Goal: Information Seeking & Learning: Check status

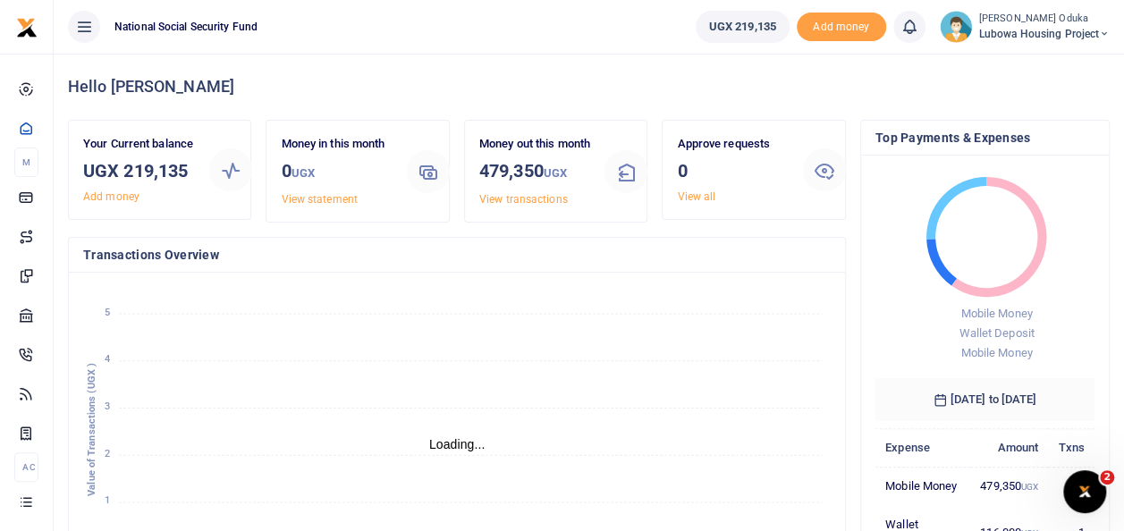
scroll to position [14, 14]
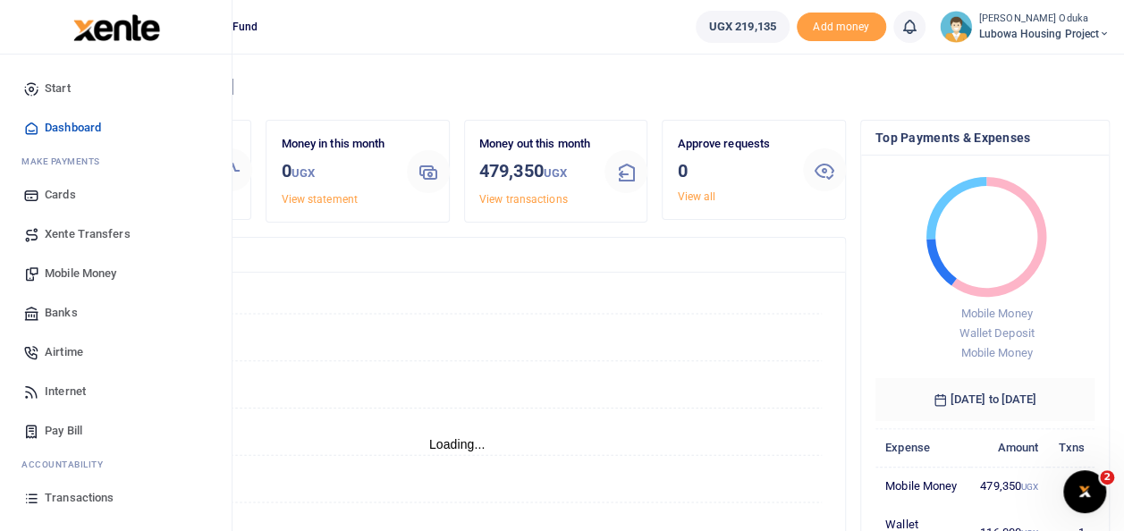
click at [64, 499] on span "Transactions" at bounding box center [79, 498] width 69 height 18
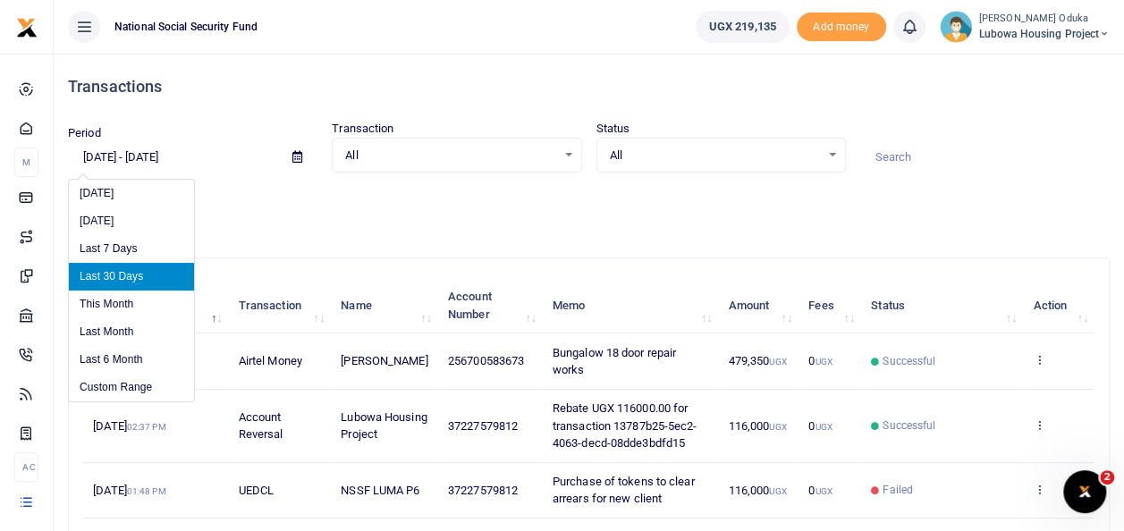
click at [96, 156] on input "08/10/2025 - 09/08/2025" at bounding box center [173, 157] width 210 height 30
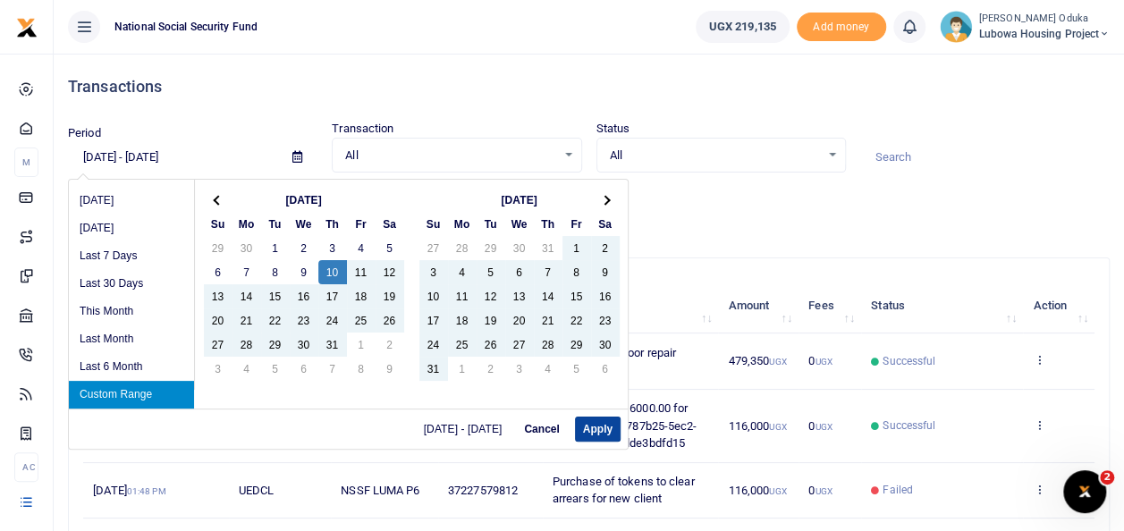
type input "07/10/2025 - 09/08/2025"
click at [596, 425] on button "Apply" at bounding box center [598, 429] width 46 height 25
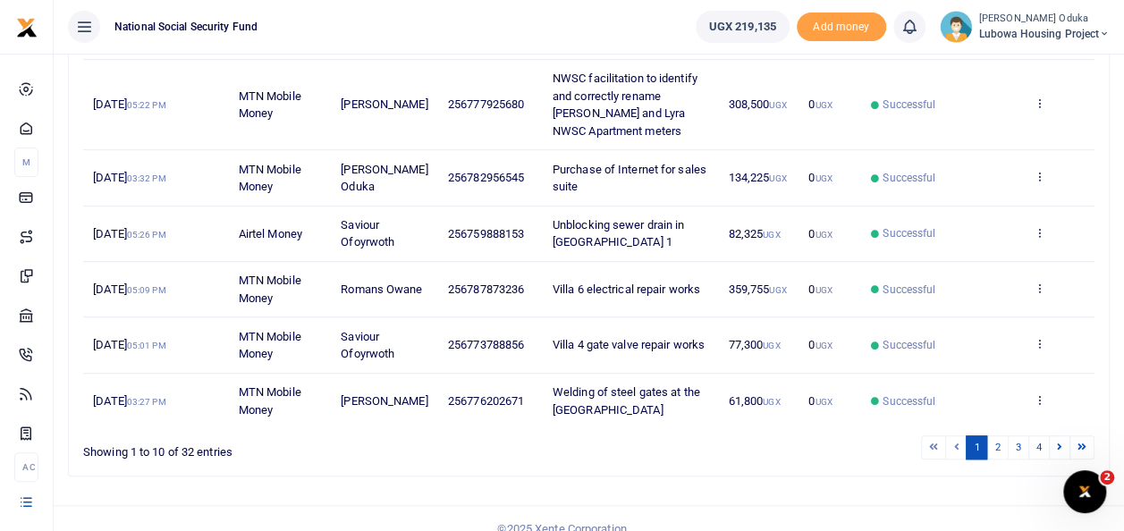
scroll to position [547, 0]
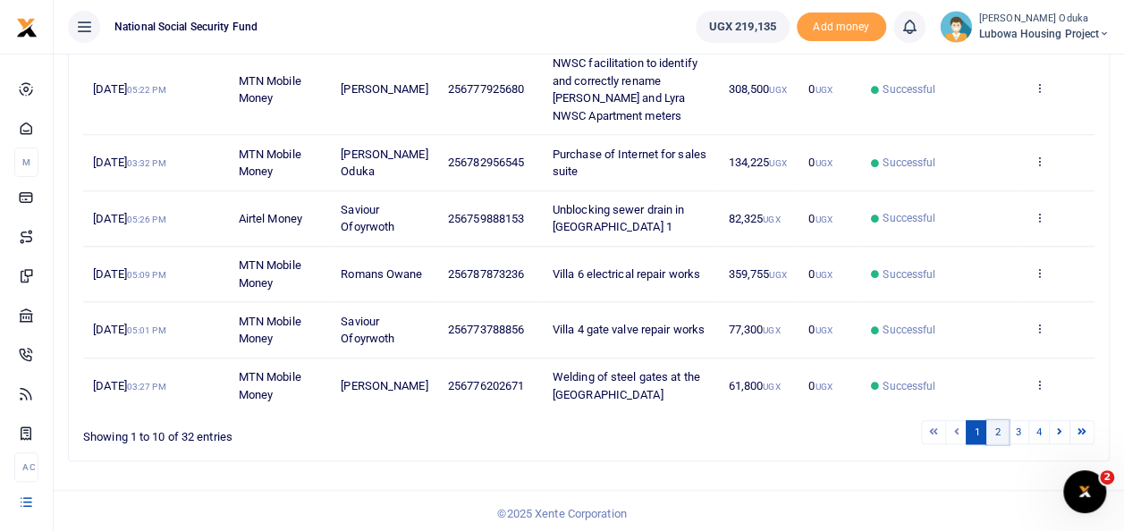
click at [998, 431] on link "2" at bounding box center [997, 432] width 21 height 24
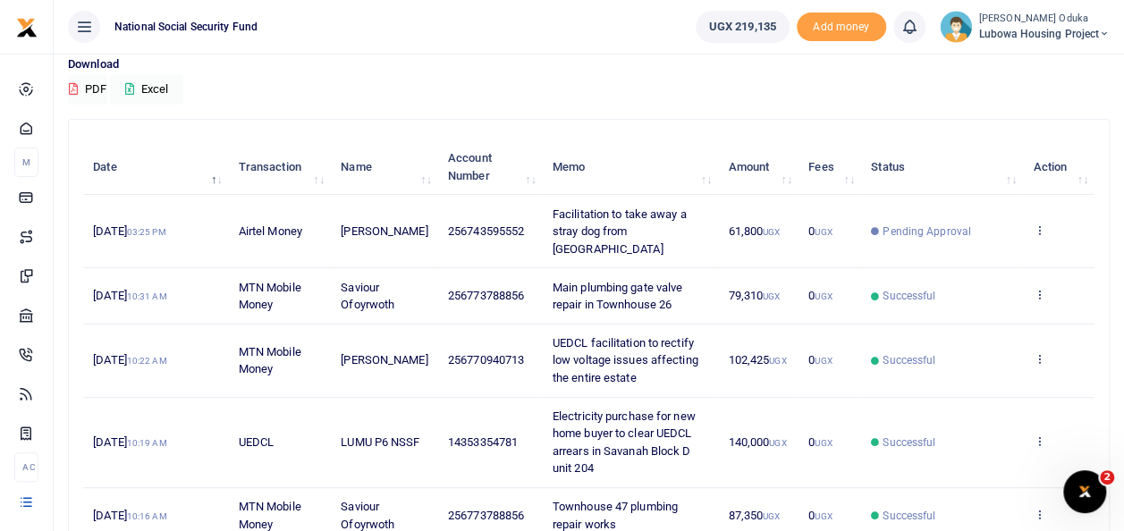
scroll to position [125, 0]
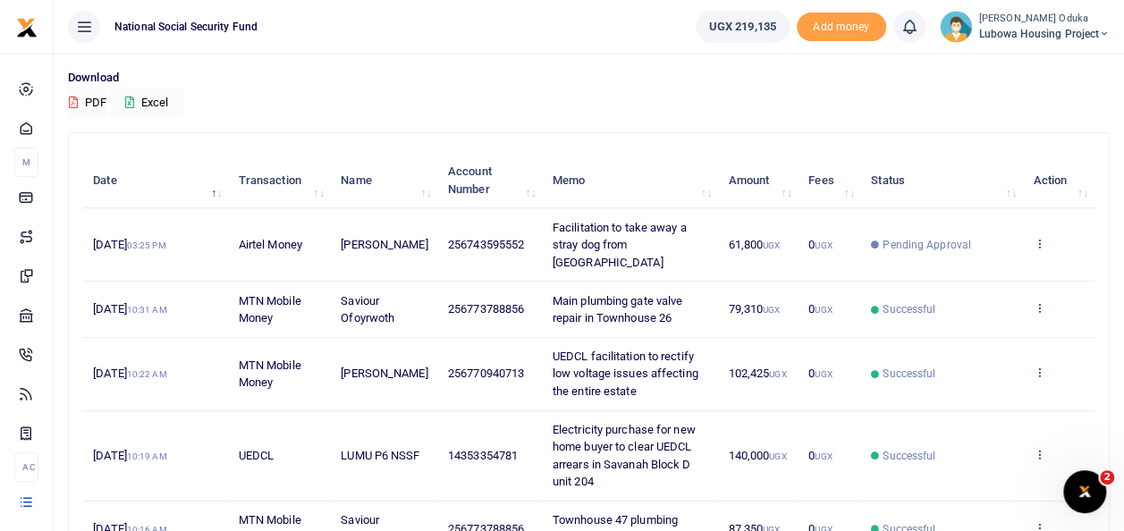
click at [667, 294] on span "Main plumbing gate valve repair in Townhouse 26" at bounding box center [618, 309] width 130 height 31
click at [1040, 301] on icon at bounding box center [1039, 307] width 12 height 13
click at [994, 331] on link "View details" at bounding box center [973, 338] width 141 height 25
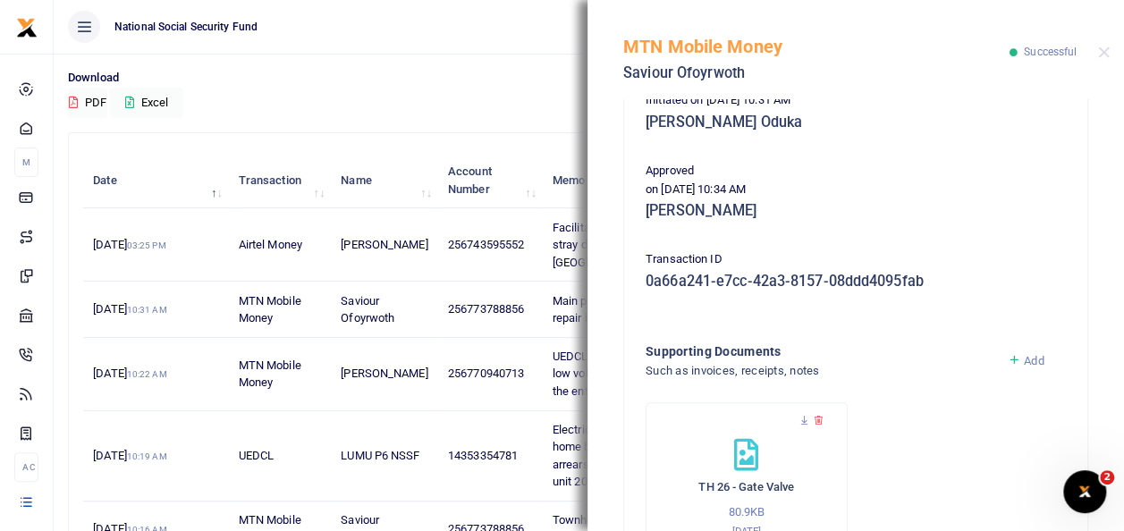
scroll to position [424, 0]
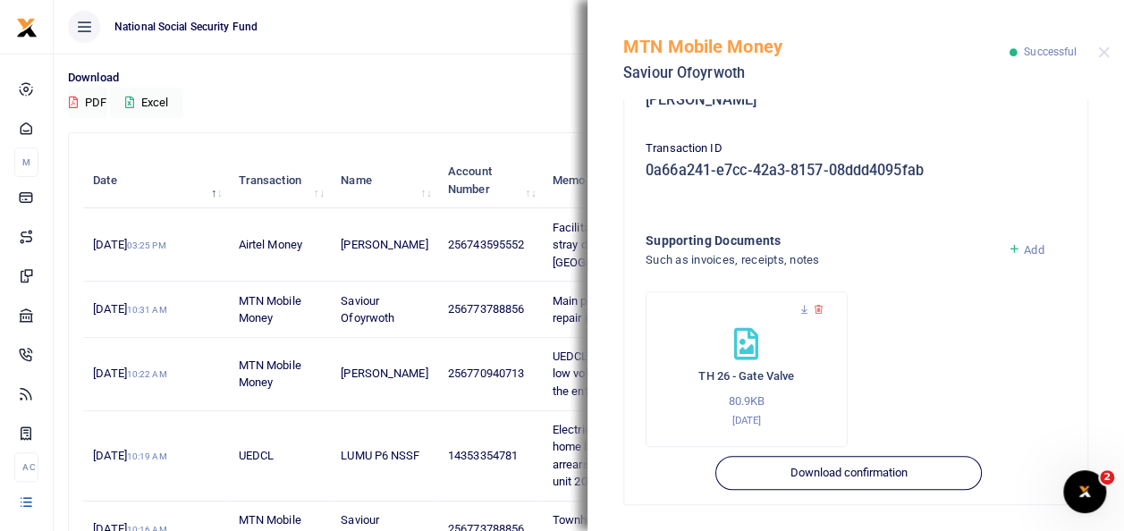
click at [487, 95] on div "Download PDF Excel" at bounding box center [589, 93] width 1042 height 49
click at [1106, 56] on button "Close" at bounding box center [1104, 53] width 12 height 12
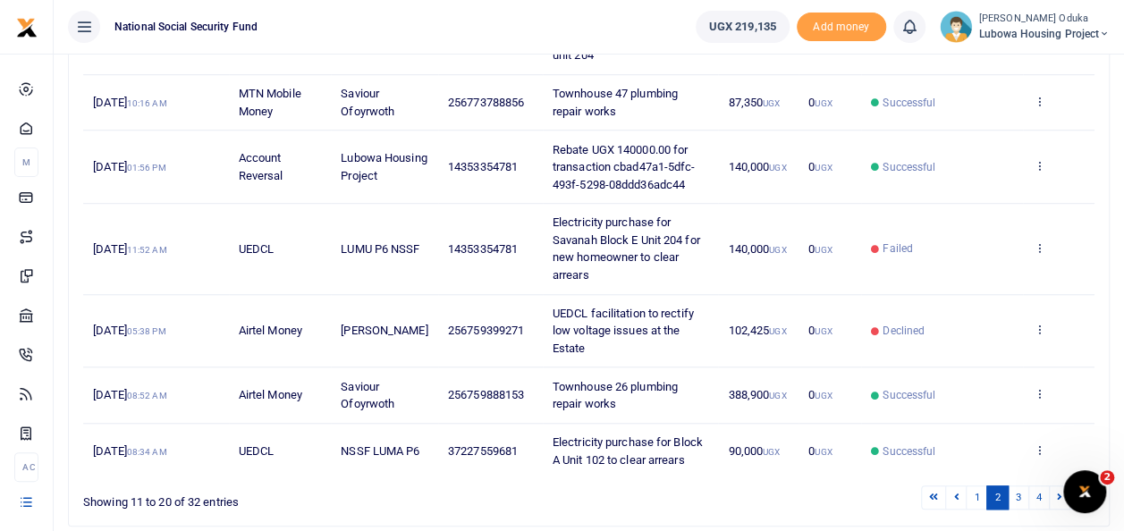
scroll to position [572, 0]
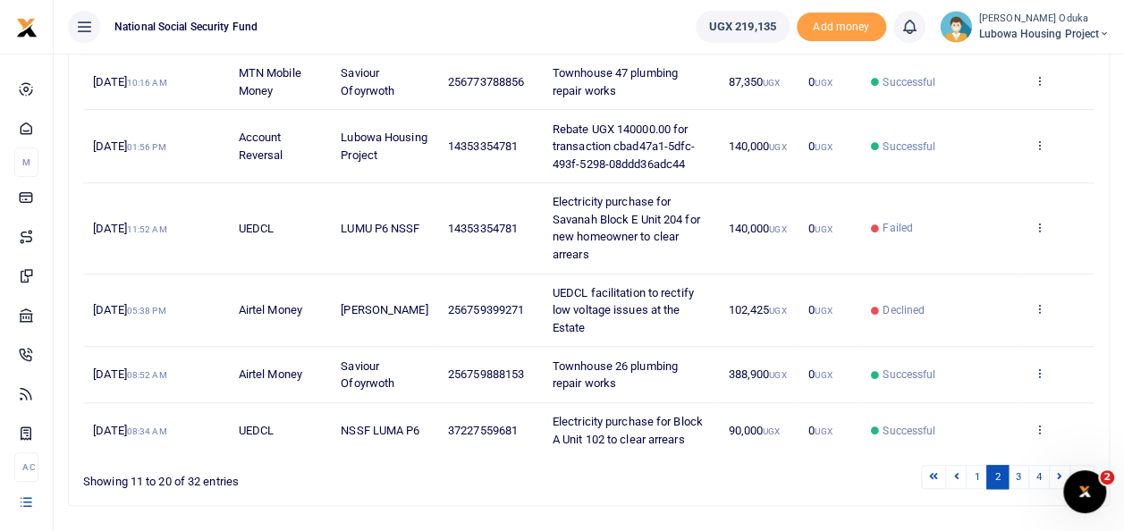
click at [1038, 376] on link at bounding box center [1039, 374] width 12 height 13
click at [998, 401] on link "View details" at bounding box center [973, 401] width 141 height 25
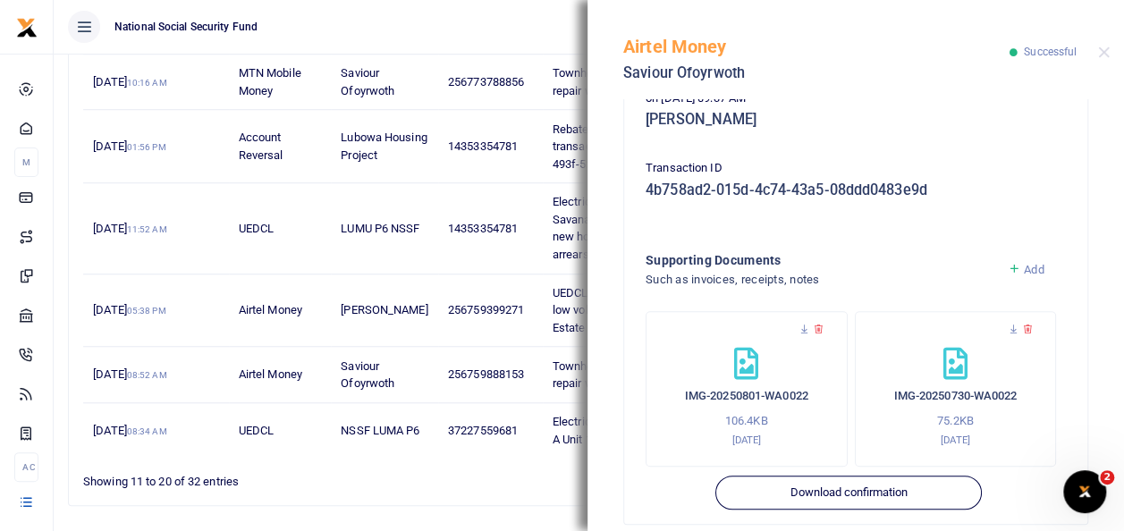
scroll to position [424, 0]
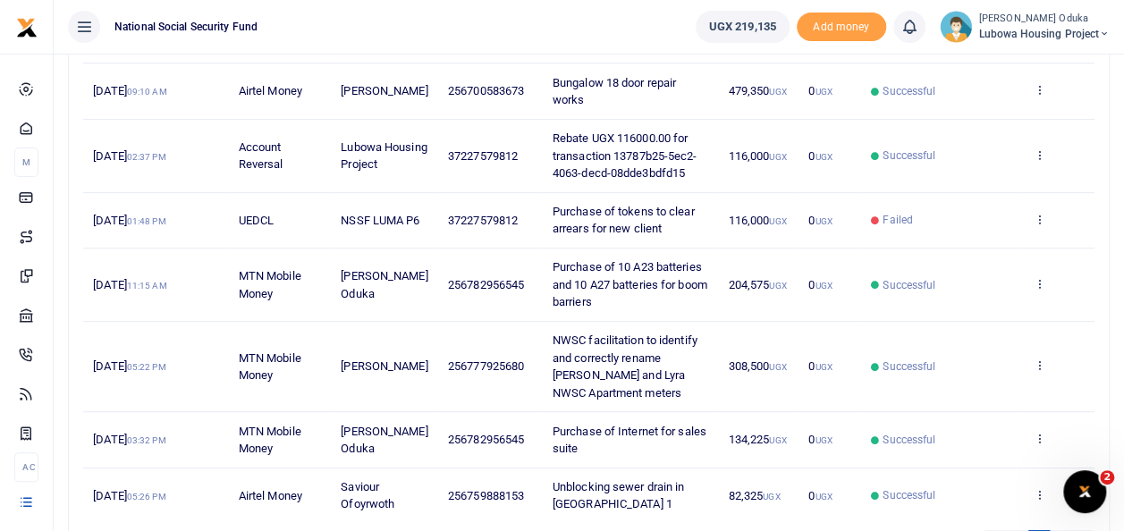
scroll to position [381, 0]
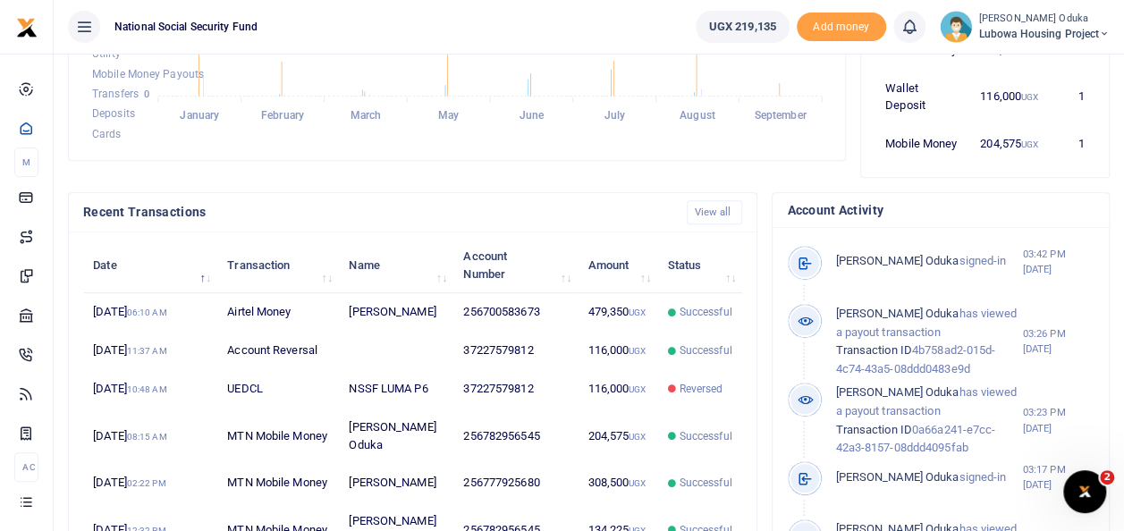
scroll to position [416, 0]
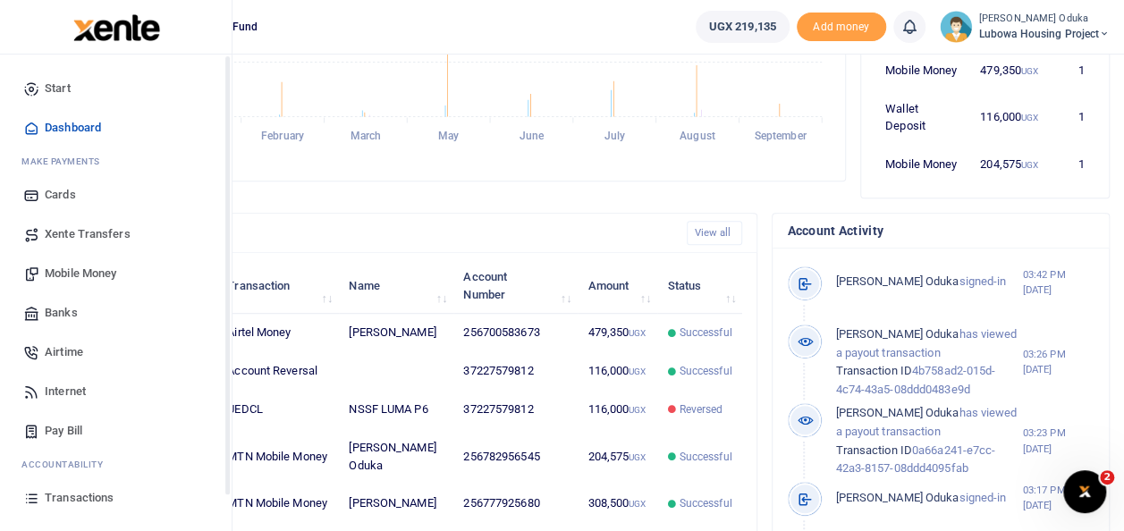
click at [66, 504] on span "Transactions" at bounding box center [79, 498] width 69 height 18
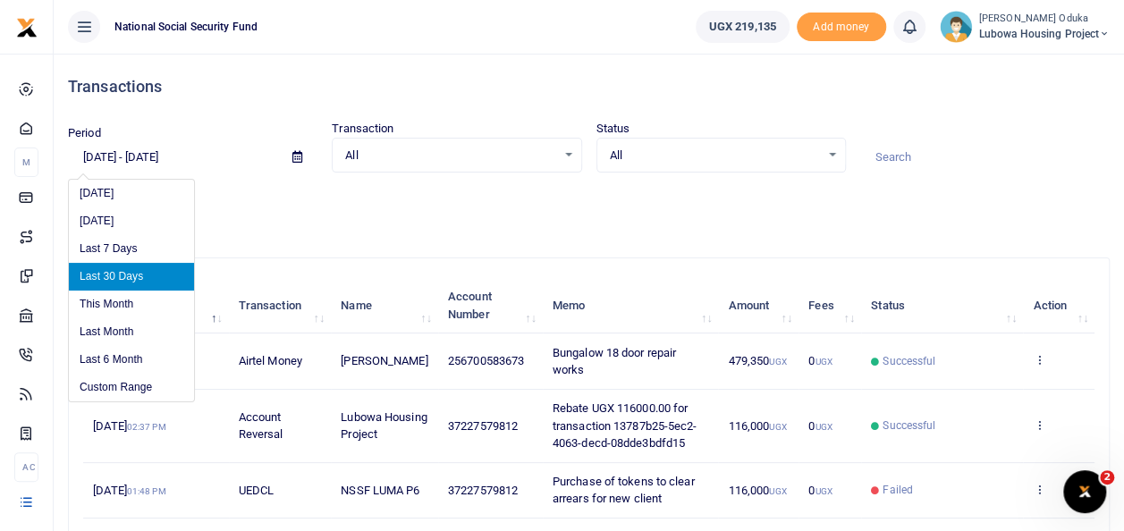
click at [99, 152] on input "[DATE] - [DATE]" at bounding box center [173, 157] width 210 height 30
click at [95, 152] on input "[DATE] - [DATE]" at bounding box center [173, 157] width 210 height 30
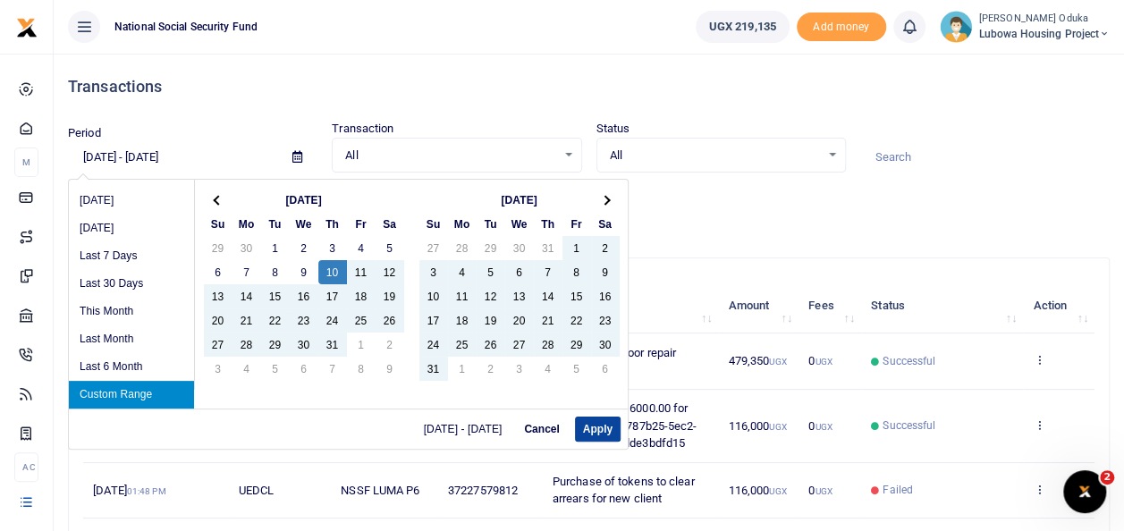
type input "07/10/2025 - 09/08/2025"
click at [606, 433] on button "Apply" at bounding box center [598, 429] width 46 height 25
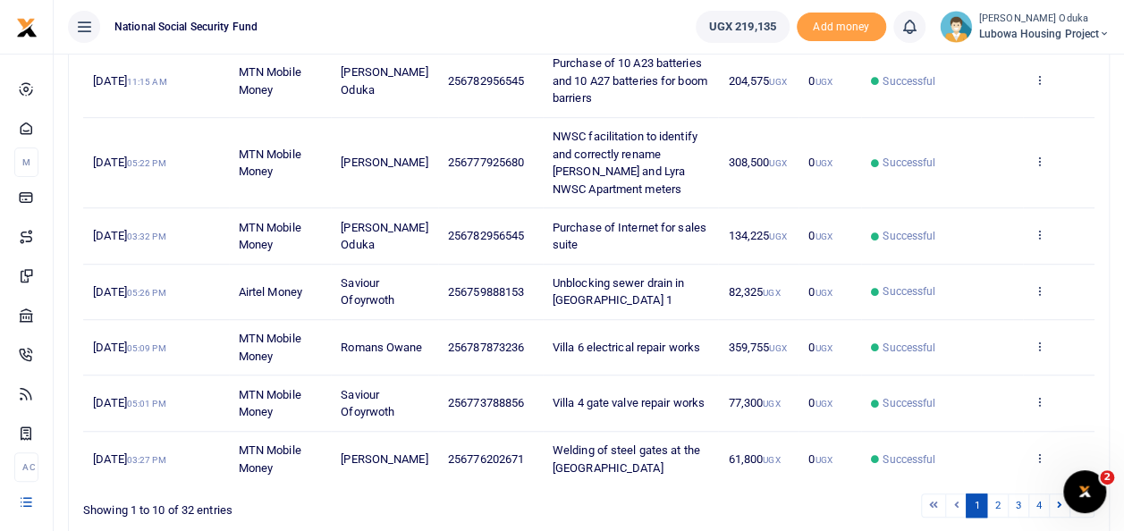
scroll to position [496, 0]
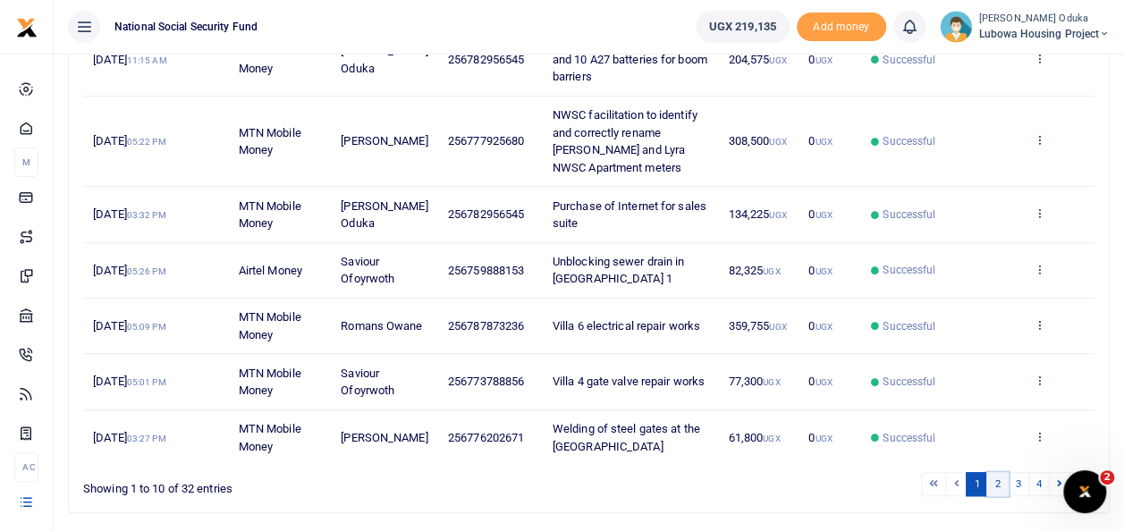
click at [1001, 475] on link "2" at bounding box center [997, 484] width 21 height 24
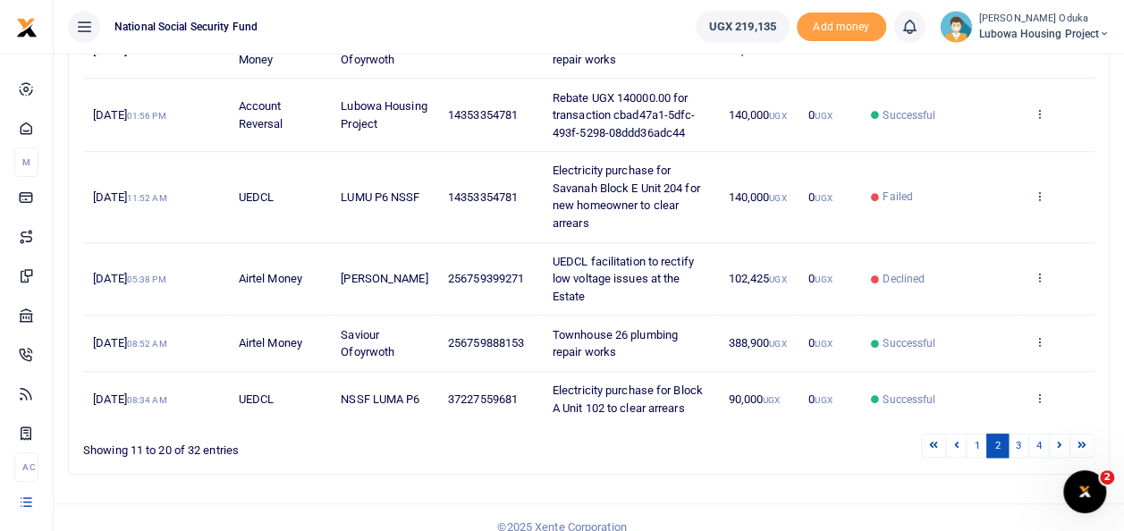
scroll to position [617, 0]
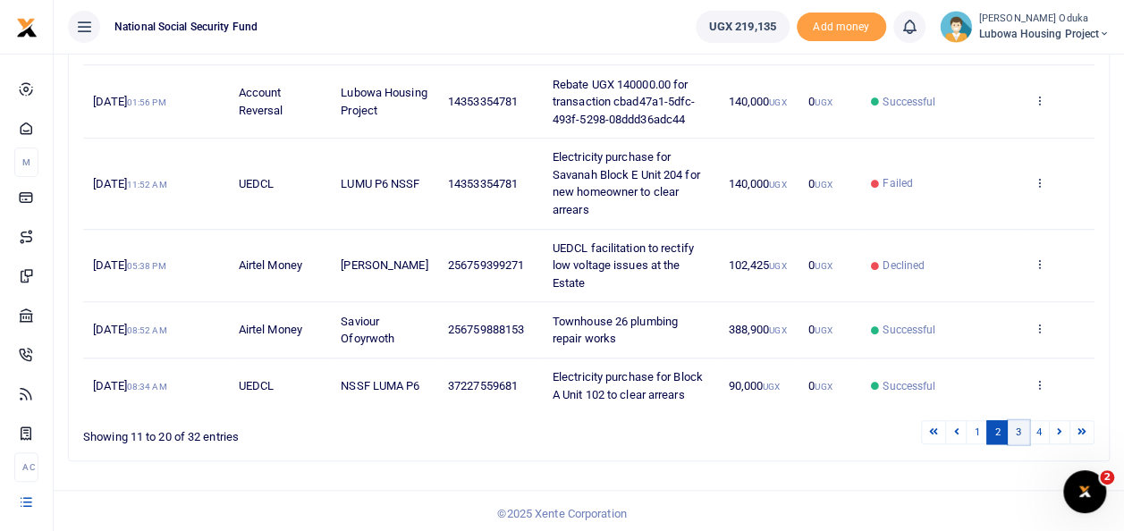
click at [1020, 426] on link "3" at bounding box center [1018, 432] width 21 height 24
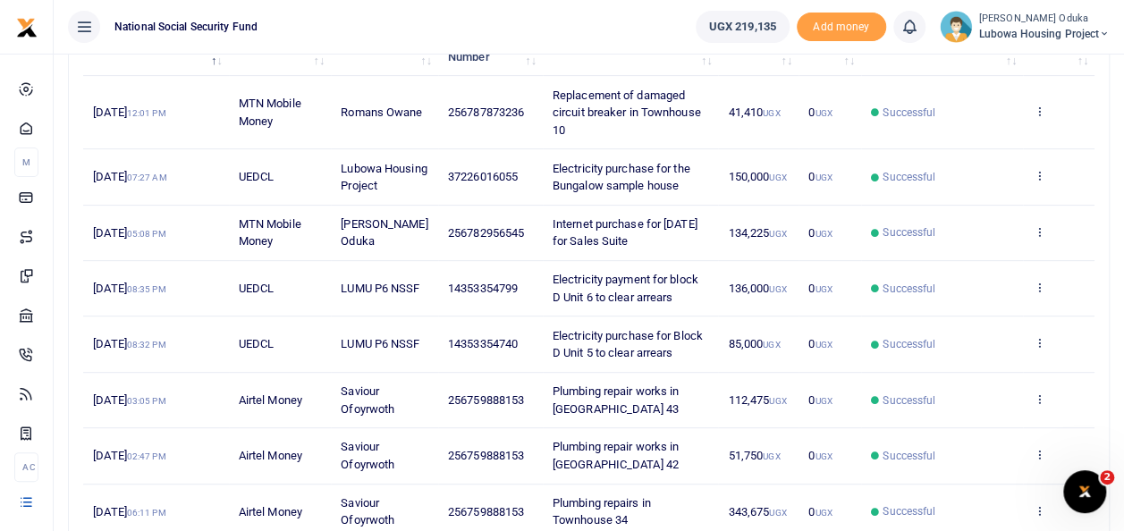
scroll to position [253, 0]
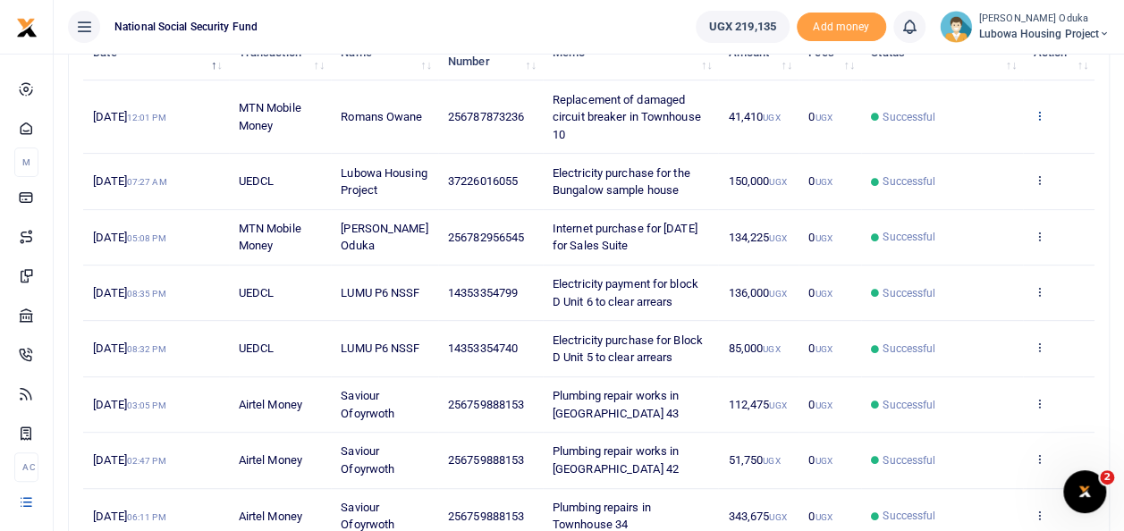
click at [1043, 114] on icon at bounding box center [1039, 115] width 12 height 13
click at [996, 138] on link "View details" at bounding box center [973, 145] width 141 height 25
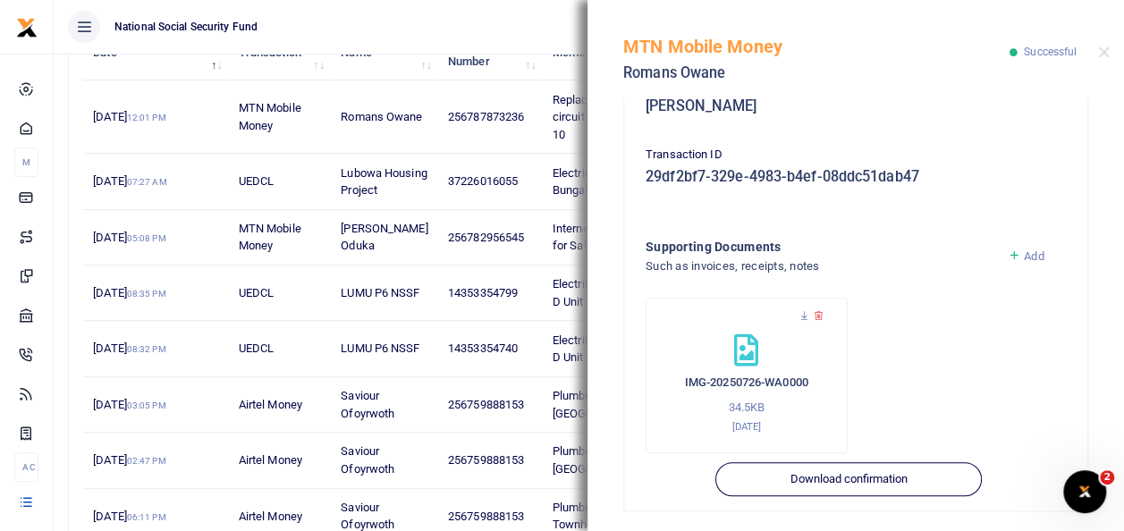
scroll to position [424, 0]
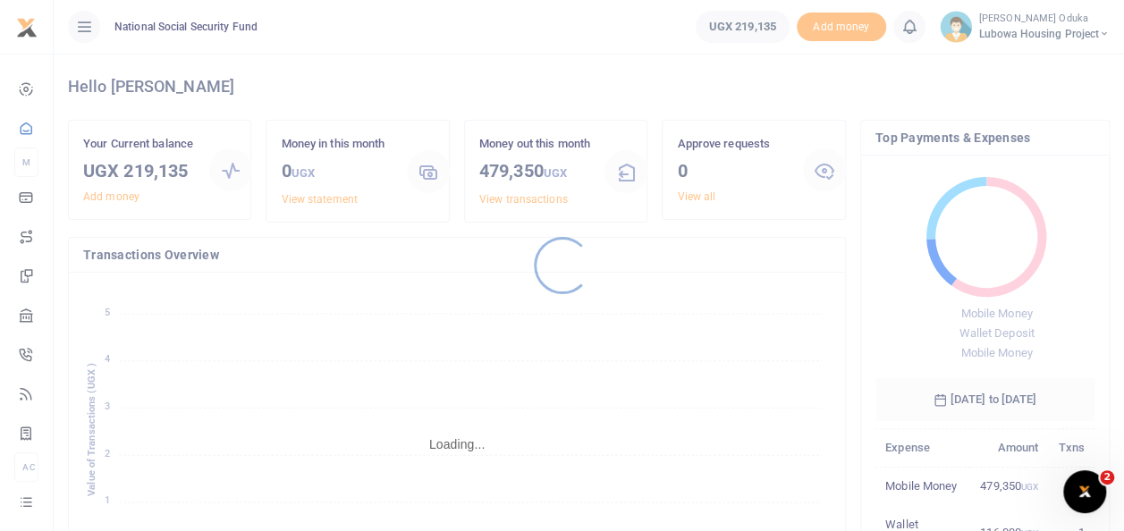
scroll to position [14, 14]
